Goal: Communication & Community: Ask a question

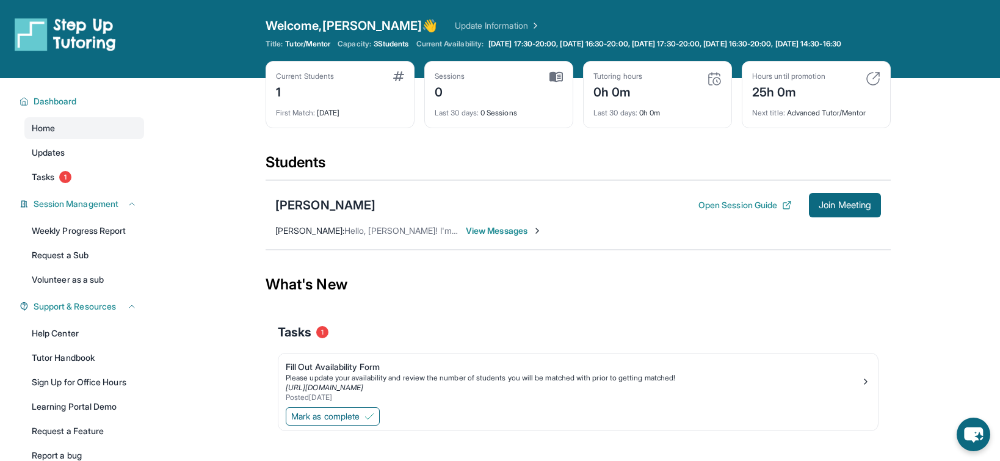
scroll to position [10, 0]
click at [849, 209] on span "Join Meeting" at bounding box center [845, 204] width 53 height 7
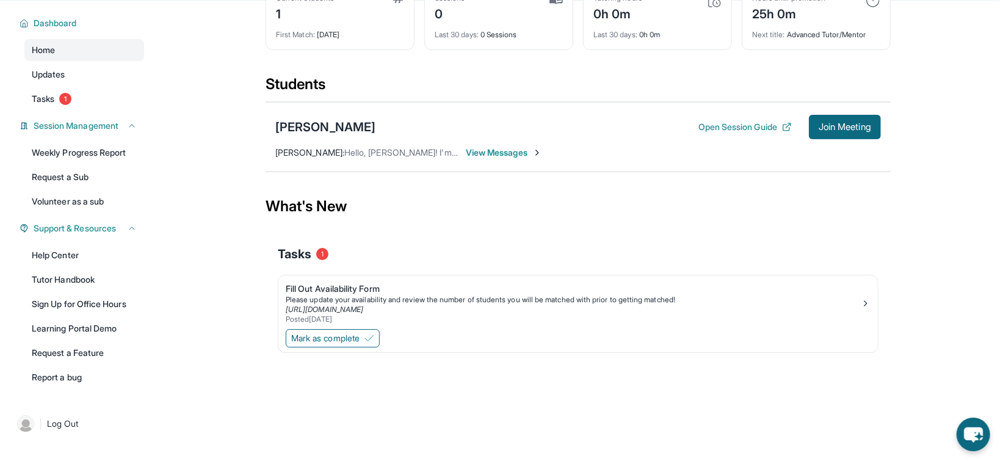
scroll to position [88, 0]
click at [518, 153] on span "View Messages" at bounding box center [504, 153] width 76 height 12
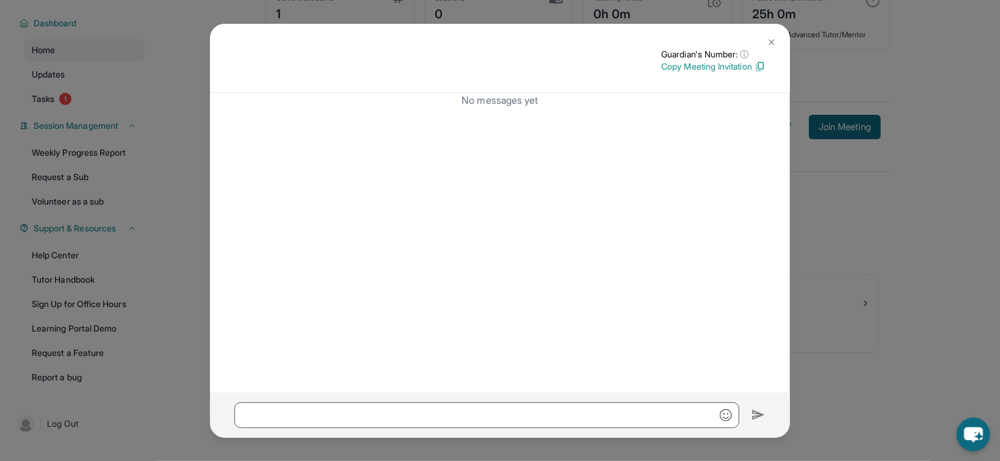
click at [159, 276] on div "Guardian's Number: ⓘ This isn't the guardian's real number — it's a private for…" at bounding box center [500, 230] width 1000 height 461
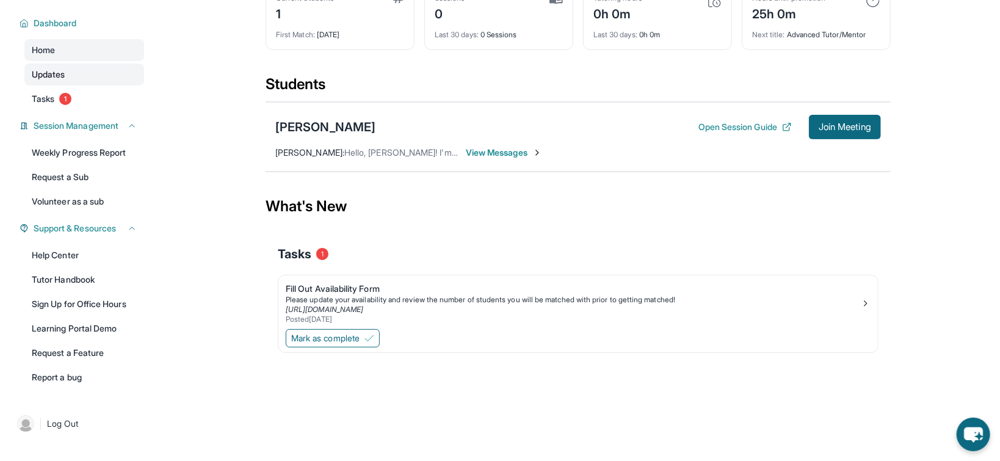
click at [58, 67] on link "Updates" at bounding box center [84, 75] width 120 height 22
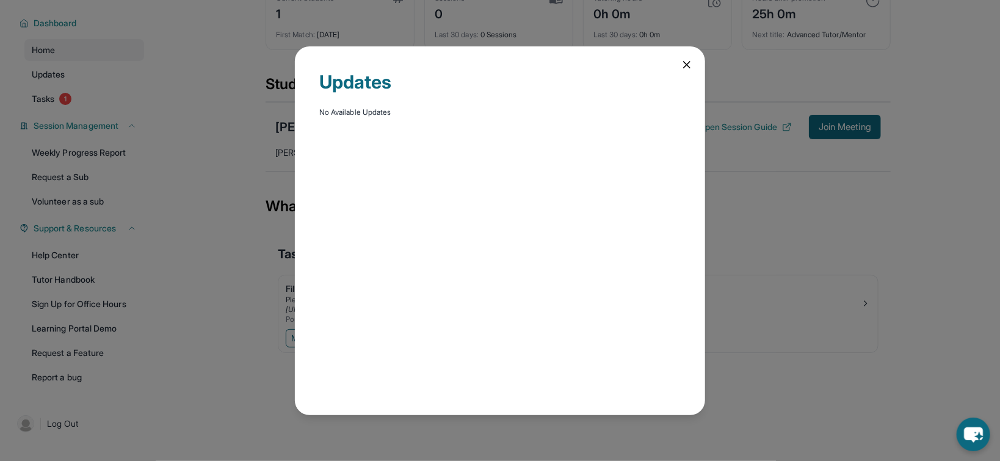
click at [688, 63] on icon at bounding box center [687, 65] width 6 height 6
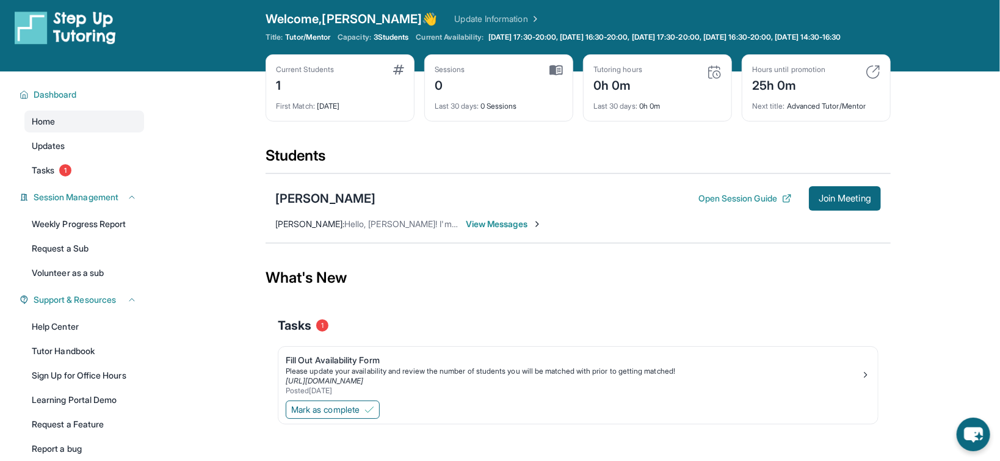
scroll to position [0, 0]
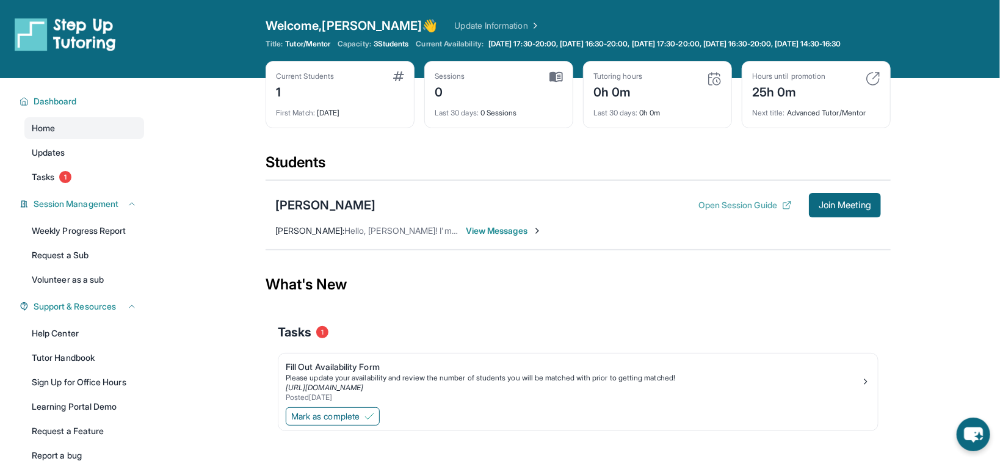
click at [760, 211] on button "Open Session Guide" at bounding box center [745, 205] width 93 height 12
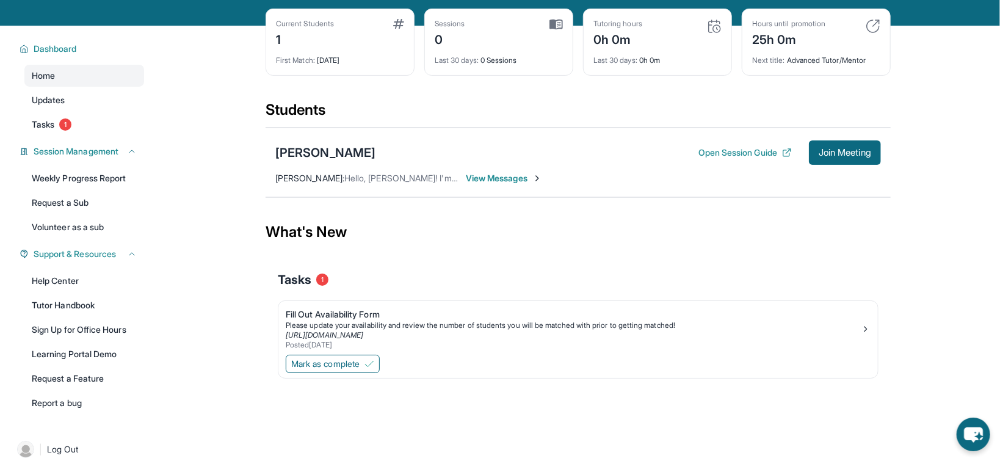
scroll to position [88, 0]
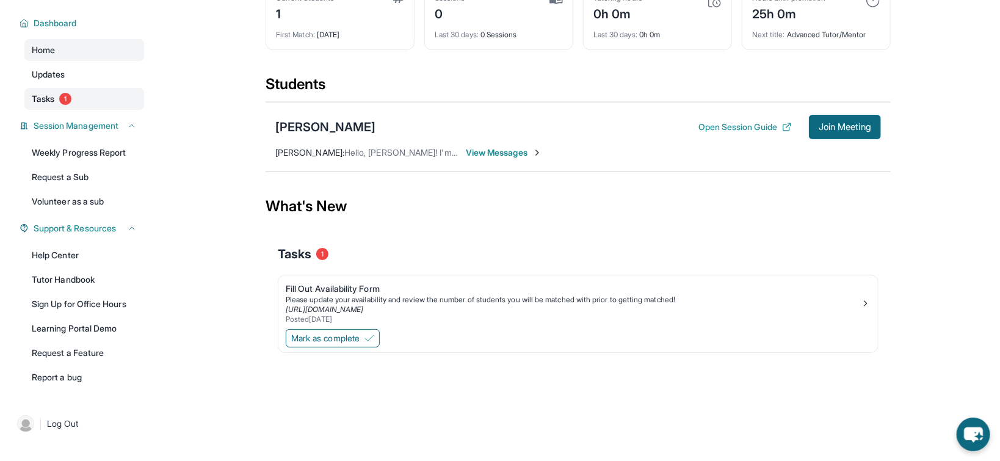
click at [77, 98] on link "Tasks 1" at bounding box center [84, 99] width 120 height 22
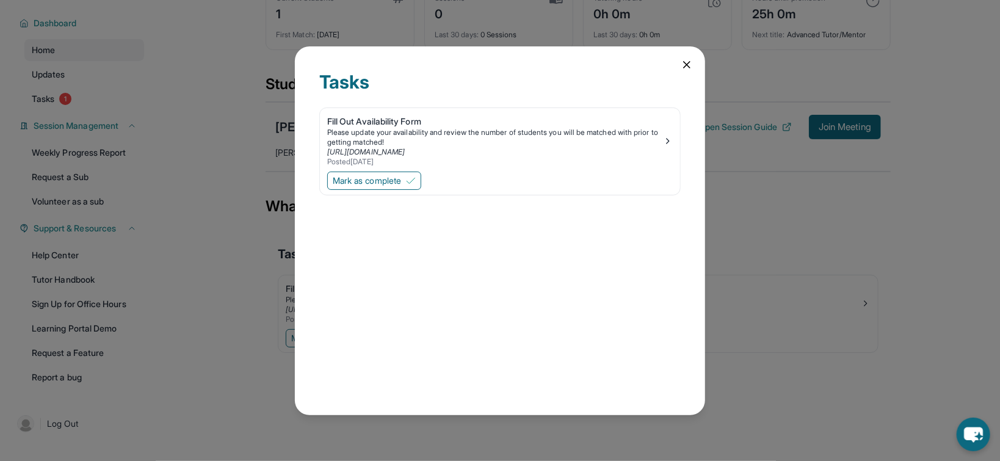
click at [681, 64] on icon at bounding box center [687, 65] width 12 height 12
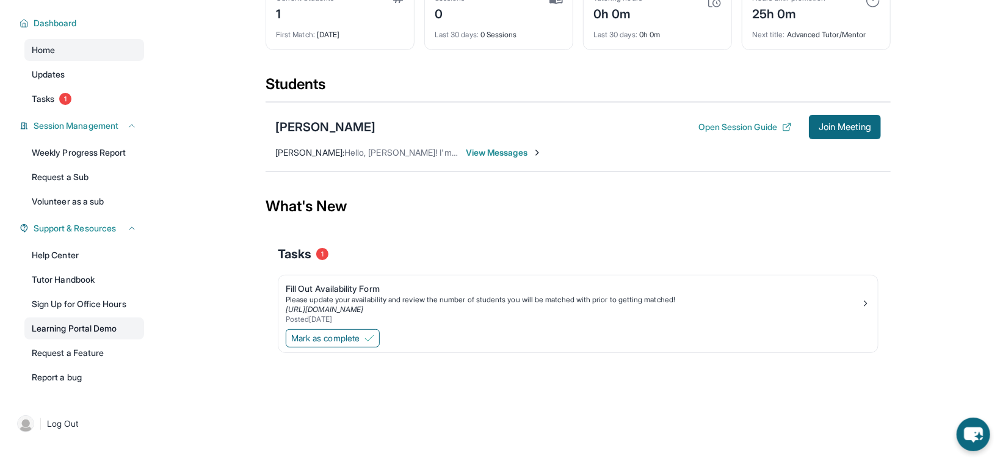
click at [79, 327] on link "Learning Portal Demo" at bounding box center [84, 329] width 120 height 22
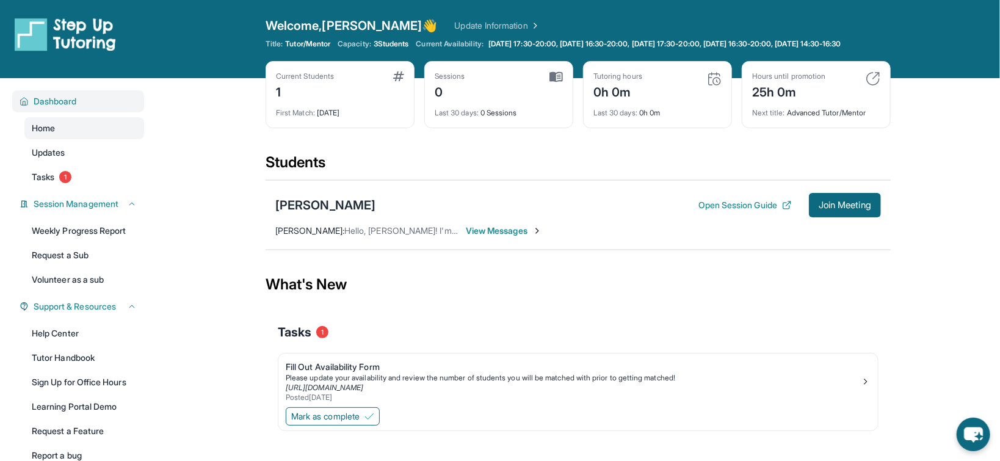
click at [63, 107] on span "Dashboard" at bounding box center [55, 101] width 43 height 12
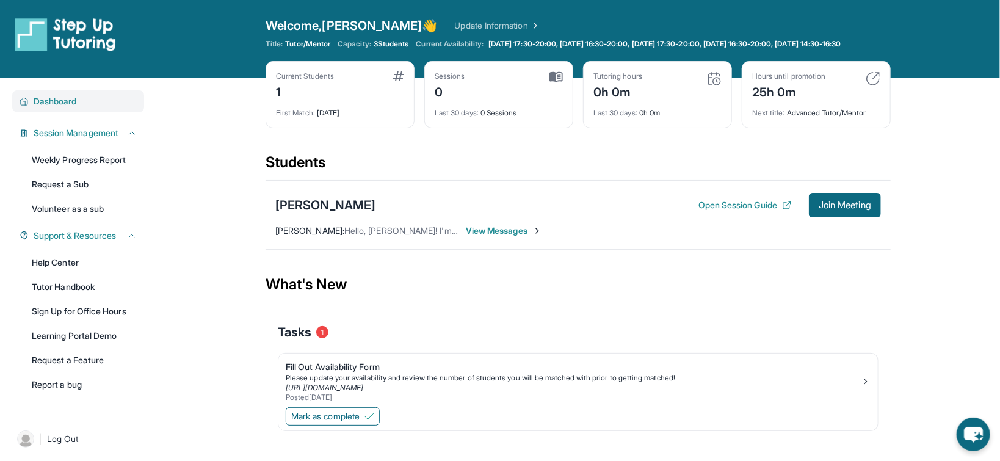
click at [77, 107] on span "Dashboard" at bounding box center [55, 101] width 43 height 12
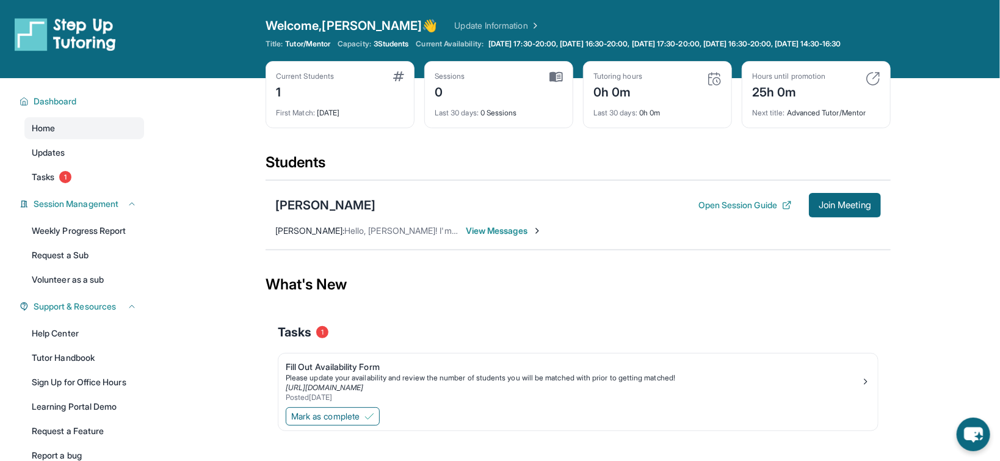
click at [497, 233] on div "Karen Munoz Open Session Guide Join Meeting Matti Castiglioni : Hello, Karen Or…" at bounding box center [578, 215] width 625 height 70
click at [510, 237] on span "View Messages" at bounding box center [504, 231] width 76 height 12
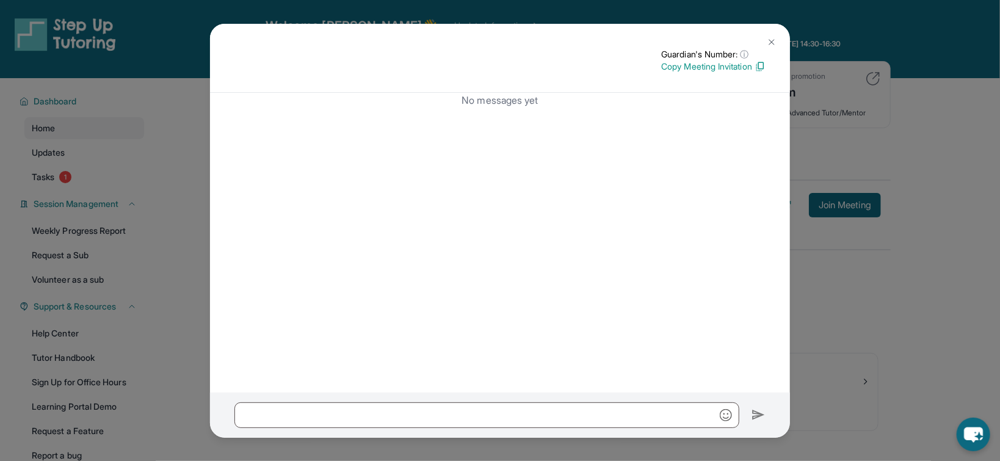
click at [754, 67] on p "Copy Meeting Invitation" at bounding box center [713, 66] width 104 height 12
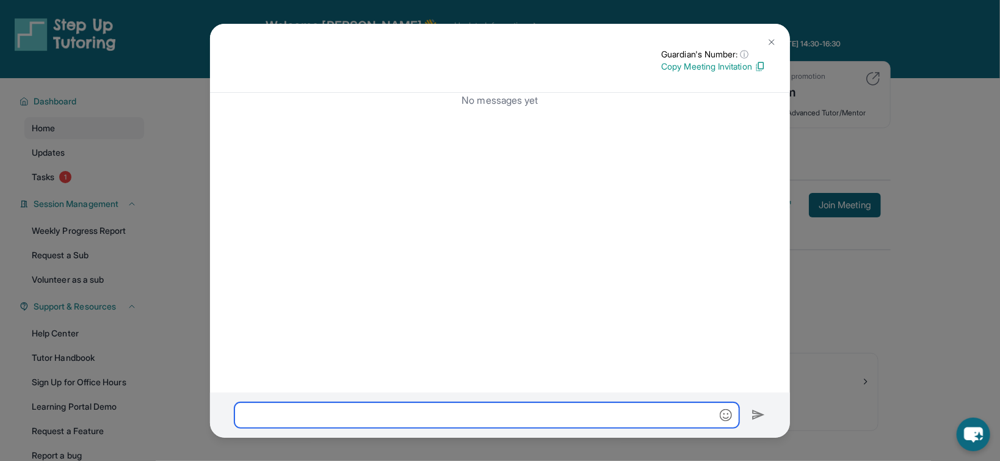
click at [549, 415] on input "text" at bounding box center [486, 415] width 505 height 26
paste input "**********"
type input "**********"
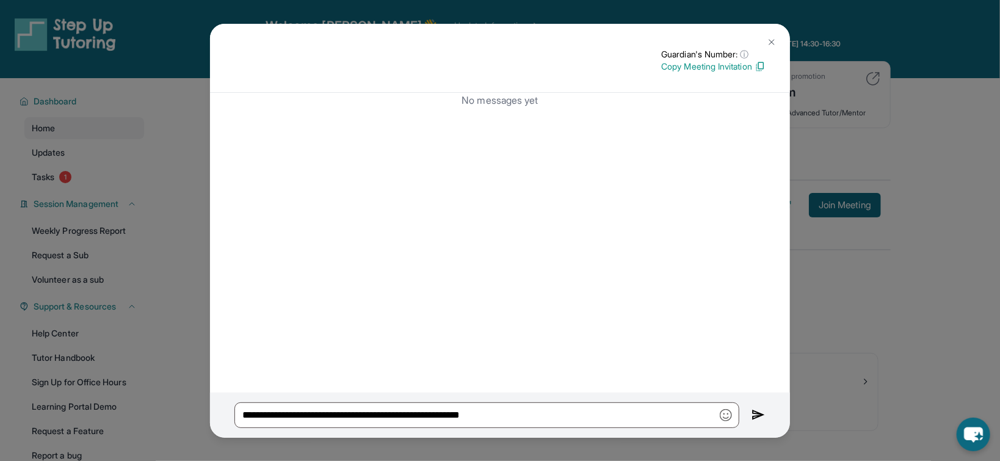
click at [770, 39] on img at bounding box center [772, 42] width 10 height 10
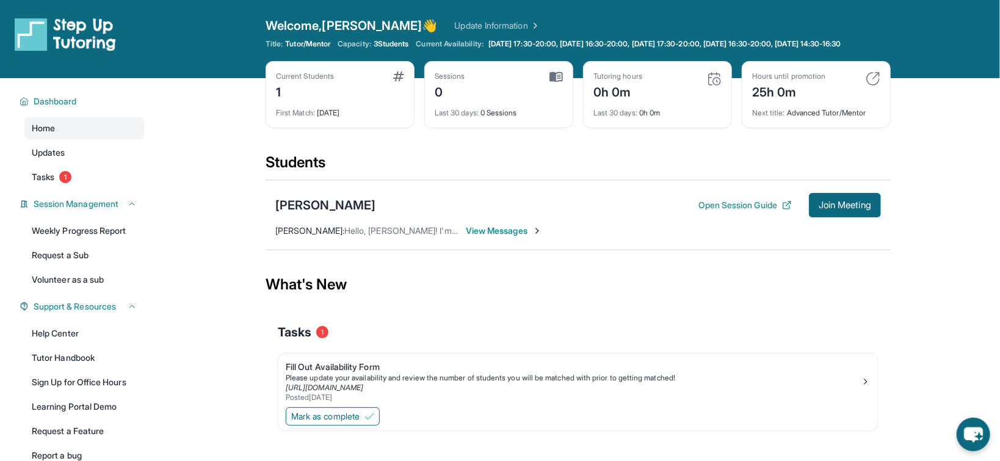
scroll to position [88, 0]
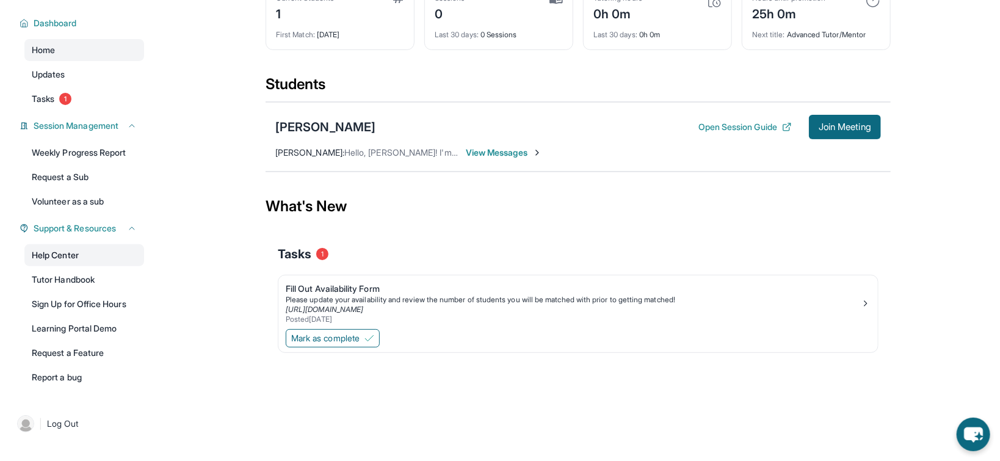
click at [103, 255] on link "Help Center" at bounding box center [84, 255] width 120 height 22
